Goal: Information Seeking & Learning: Find specific fact

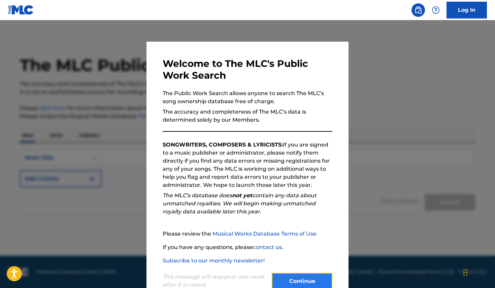
click at [308, 284] on button "Continue" at bounding box center [302, 281] width 61 height 17
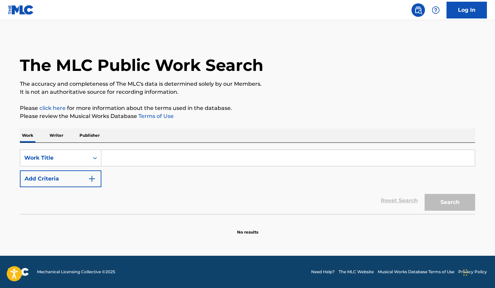
click at [204, 160] on input "Search Form" at bounding box center [287, 158] width 373 height 16
click at [455, 208] on button "Search" at bounding box center [449, 202] width 50 height 17
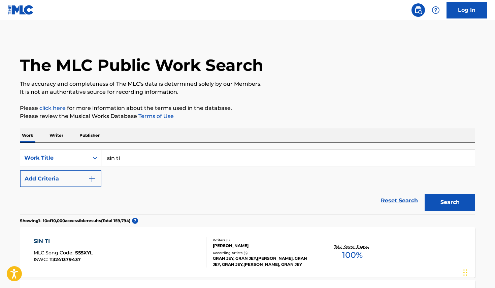
click at [140, 156] on input "sin ti" at bounding box center [287, 158] width 373 height 16
paste input "Something in the water"
click at [463, 203] on button "Search" at bounding box center [449, 202] width 50 height 17
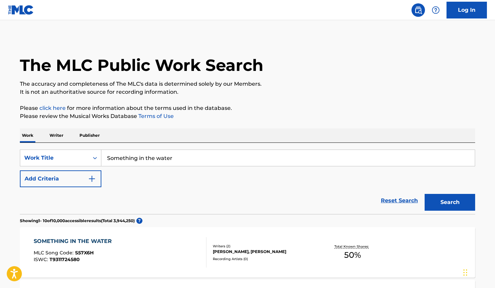
click at [180, 161] on input "Something in the water" at bounding box center [287, 158] width 373 height 16
paste input "I"
type input "In the water"
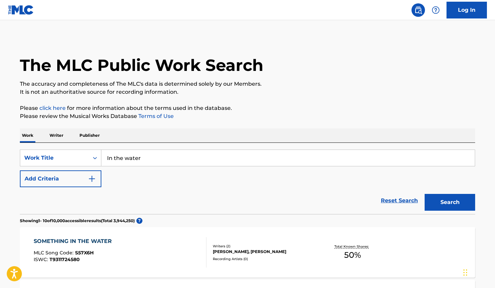
click at [424, 194] on button "Search" at bounding box center [449, 202] width 50 height 17
click at [154, 158] on input "In the water" at bounding box center [287, 158] width 373 height 16
click at [424, 194] on button "Search" at bounding box center [449, 202] width 50 height 17
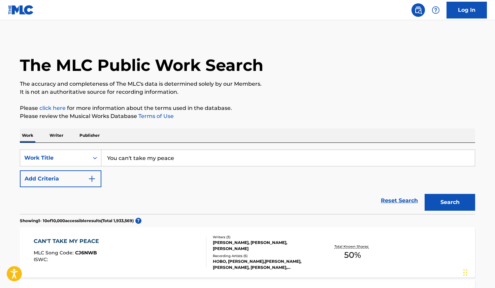
click at [180, 155] on input "You can't take my peace" at bounding box center [287, 158] width 373 height 16
type input "P"
type input "N"
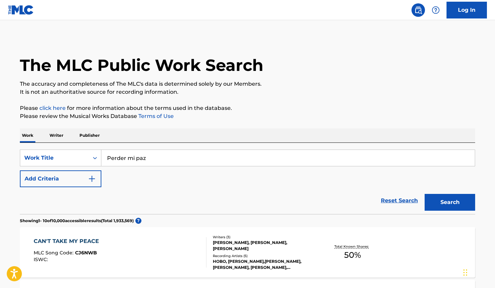
type input "Perder mi paz"
click at [424, 194] on button "Search" at bounding box center [449, 202] width 50 height 17
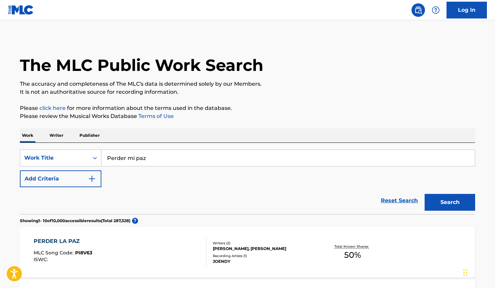
click at [163, 158] on input "Perder mi paz" at bounding box center [287, 158] width 373 height 16
click at [441, 209] on button "Search" at bounding box center [449, 202] width 50 height 17
drag, startPoint x: 134, startPoint y: 159, endPoint x: 91, endPoint y: 160, distance: 42.4
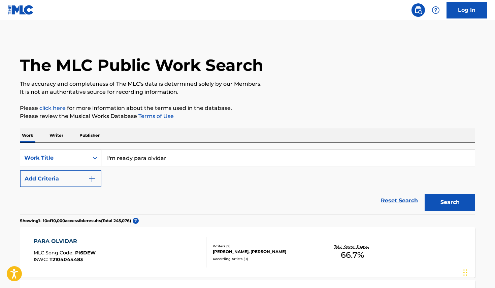
click at [91, 160] on div "SearchWithCriteriaeadf86b5-1138-4e2e-b3e2-4ff4de0a97c7 Work Title I'm ready par…" at bounding box center [247, 158] width 455 height 17
click at [139, 161] on input "para olvidar" at bounding box center [287, 158] width 373 height 16
type input "para olvidar, para cantar, para reir"
click at [158, 190] on div "Reset Search Search" at bounding box center [247, 200] width 455 height 27
click at [438, 206] on button "Search" at bounding box center [449, 202] width 50 height 17
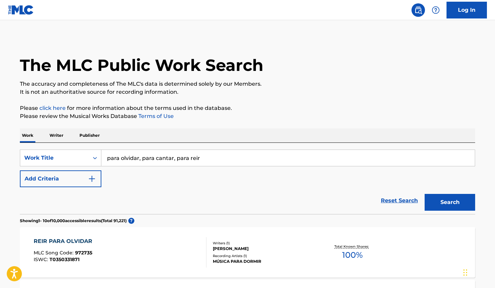
drag, startPoint x: 200, startPoint y: 159, endPoint x: 102, endPoint y: 158, distance: 97.6
click at [102, 158] on input "para olvidar, para cantar, para reir" at bounding box center [287, 158] width 373 height 16
click at [454, 201] on button "Search" at bounding box center [449, 202] width 50 height 17
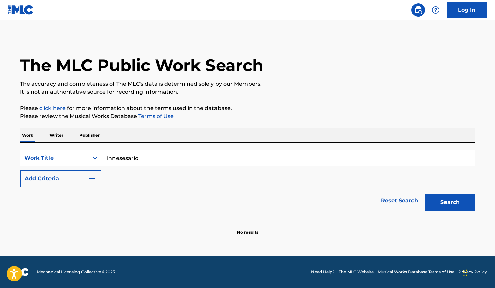
click at [113, 159] on input "innesesario" at bounding box center [287, 158] width 373 height 16
click at [445, 203] on button "Search" at bounding box center [449, 202] width 50 height 17
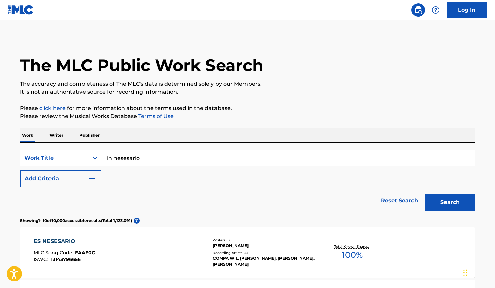
click at [181, 158] on input "in nesesario" at bounding box center [287, 158] width 373 height 16
paste input "necesario"
click at [451, 201] on button "Search" at bounding box center [449, 202] width 50 height 17
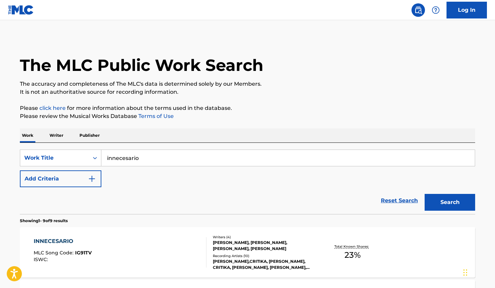
click at [107, 159] on input "innecesario" at bounding box center [287, 158] width 373 height 16
click at [442, 203] on button "Search" at bounding box center [449, 202] width 50 height 17
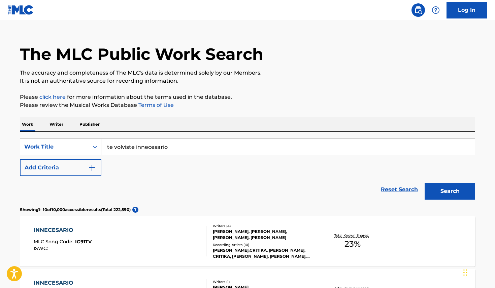
scroll to position [1, 0]
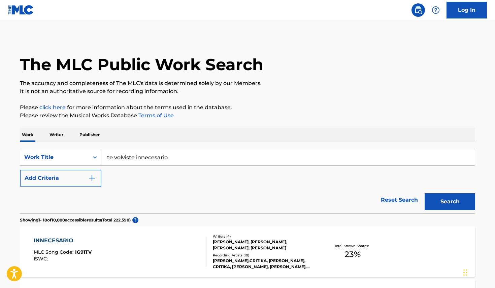
click at [196, 153] on input "te volviste innecesario" at bounding box center [287, 157] width 373 height 16
click at [196, 154] on input "te volviste innecesario" at bounding box center [287, 157] width 373 height 16
type input "t"
type input "ya no eres necesario"
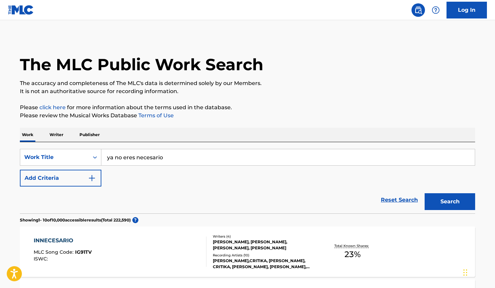
click at [424, 193] on button "Search" at bounding box center [449, 201] width 50 height 17
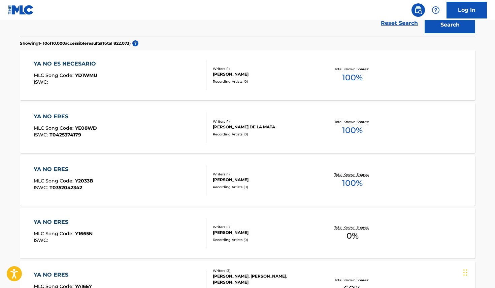
scroll to position [0, 0]
